Goal: Transaction & Acquisition: Purchase product/service

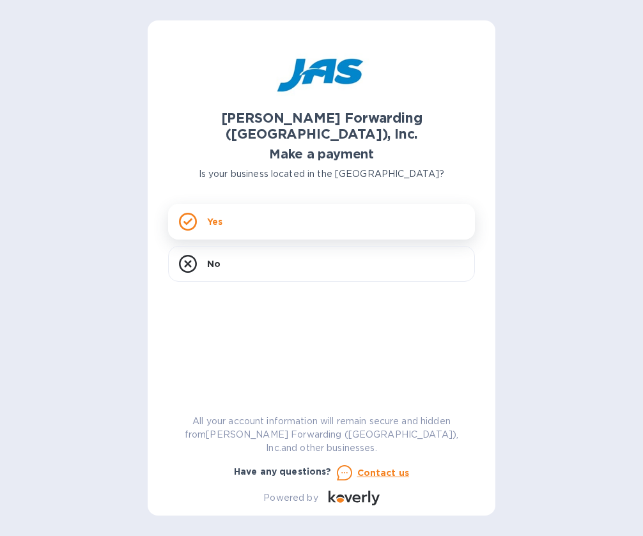
click at [269, 216] on div "Yes" at bounding box center [321, 222] width 307 height 36
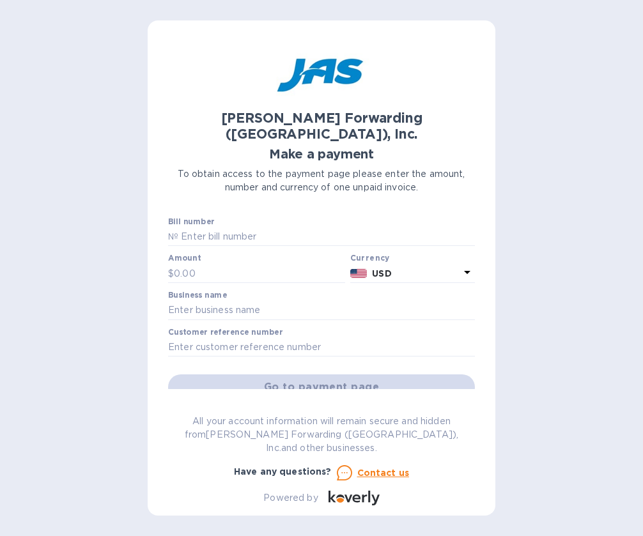
click at [507, 157] on div "[PERSON_NAME] Forwarding ([GEOGRAPHIC_DATA]), Inc. Make a payment To obtain acc…" at bounding box center [321, 268] width 643 height 536
click at [211, 227] on input "text" at bounding box center [326, 236] width 296 height 19
paste input "CLT503344585"
type input "CLT503344585"
click at [176, 230] on p "№" at bounding box center [173, 236] width 10 height 13
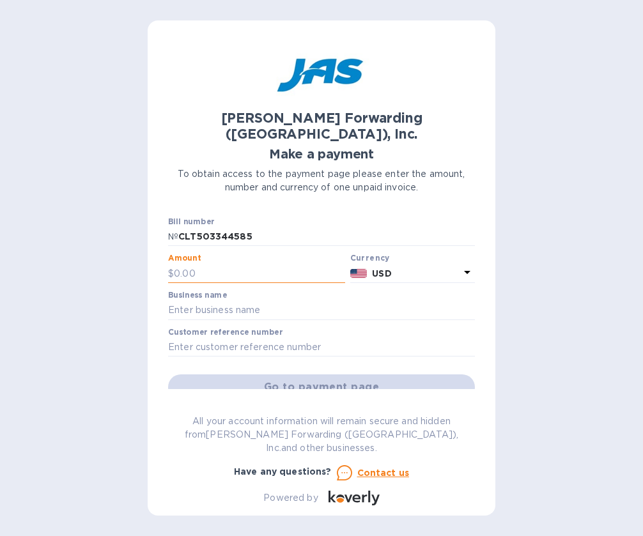
click at [188, 264] on input "text" at bounding box center [259, 273] width 171 height 19
drag, startPoint x: 222, startPoint y: 258, endPoint x: 145, endPoint y: 257, distance: 76.7
click at [145, 257] on div "[PERSON_NAME] Forwarding ([GEOGRAPHIC_DATA]), Inc. Make a payment To obtain acc…" at bounding box center [321, 268] width 643 height 536
type input "23,539.67"
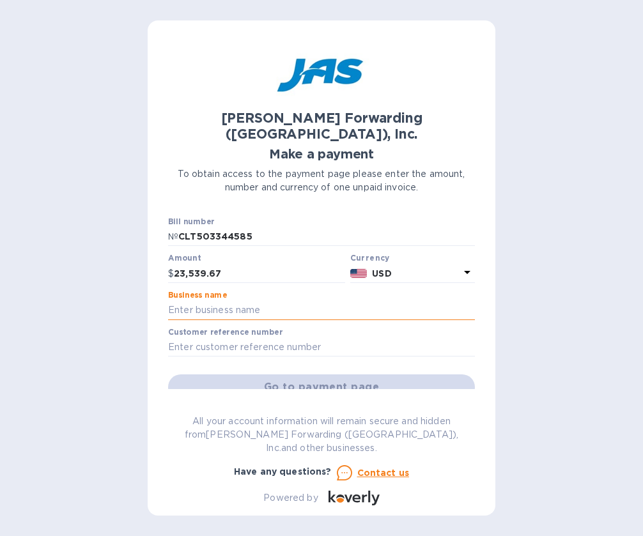
click at [224, 301] on input "text" at bounding box center [321, 310] width 307 height 19
type input "Consolidated Manufacturing International LLC"
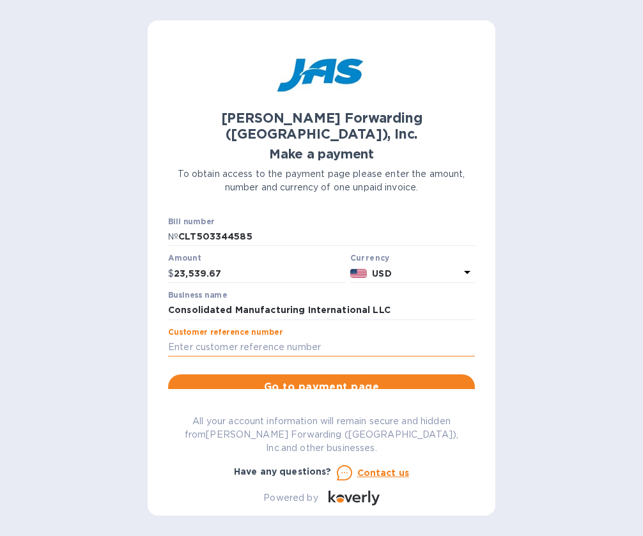
click at [254, 338] on input "text" at bounding box center [321, 347] width 307 height 19
click at [252, 338] on input "text" at bounding box center [321, 347] width 307 height 19
type input "g"
type input "GF20AWR"
click at [278, 380] on span "Go to payment page" at bounding box center [321, 387] width 286 height 15
